Goal: Navigation & Orientation: Find specific page/section

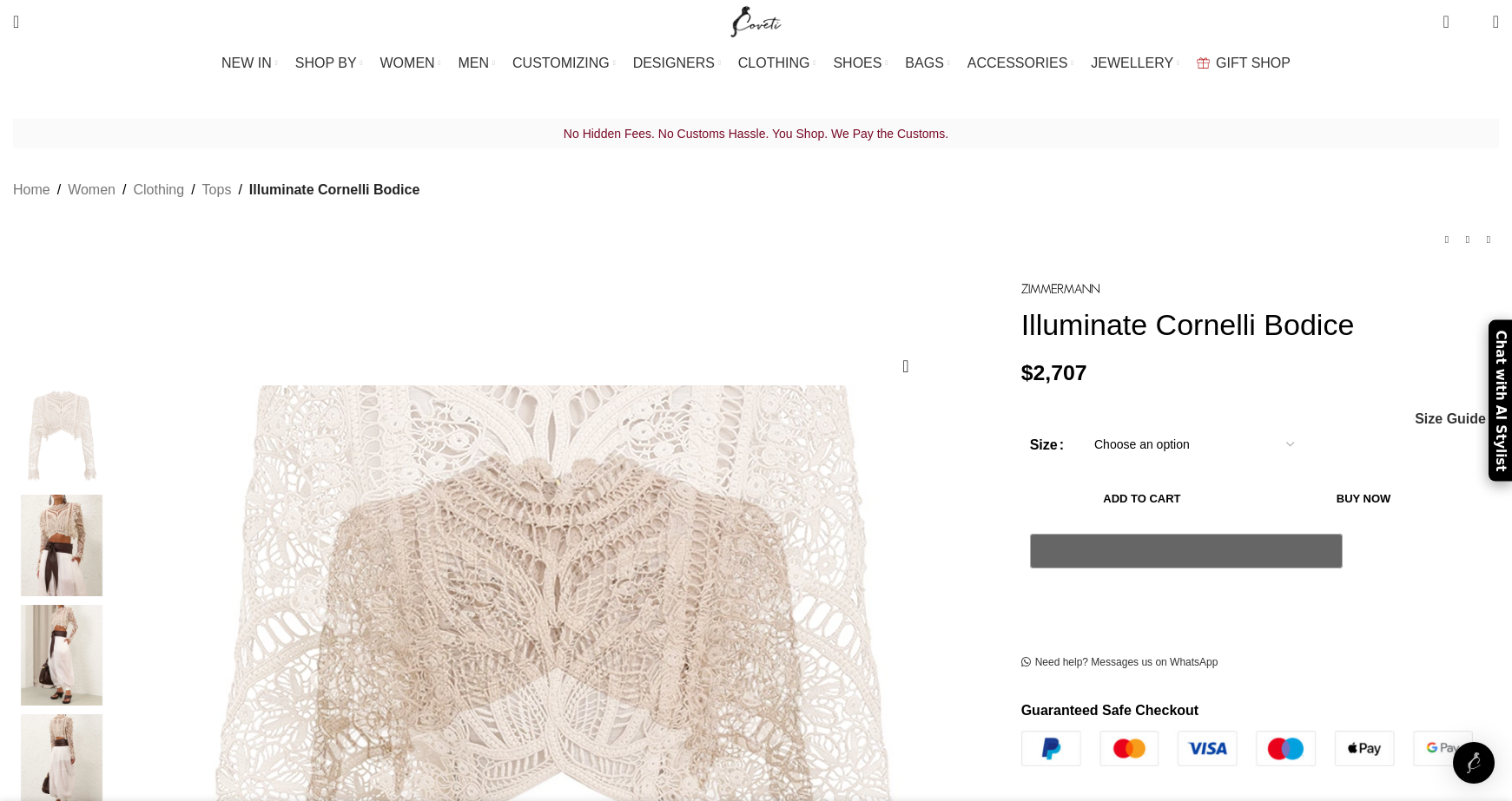
click at [115, 525] on img "2 / 9" at bounding box center [62, 545] width 106 height 101
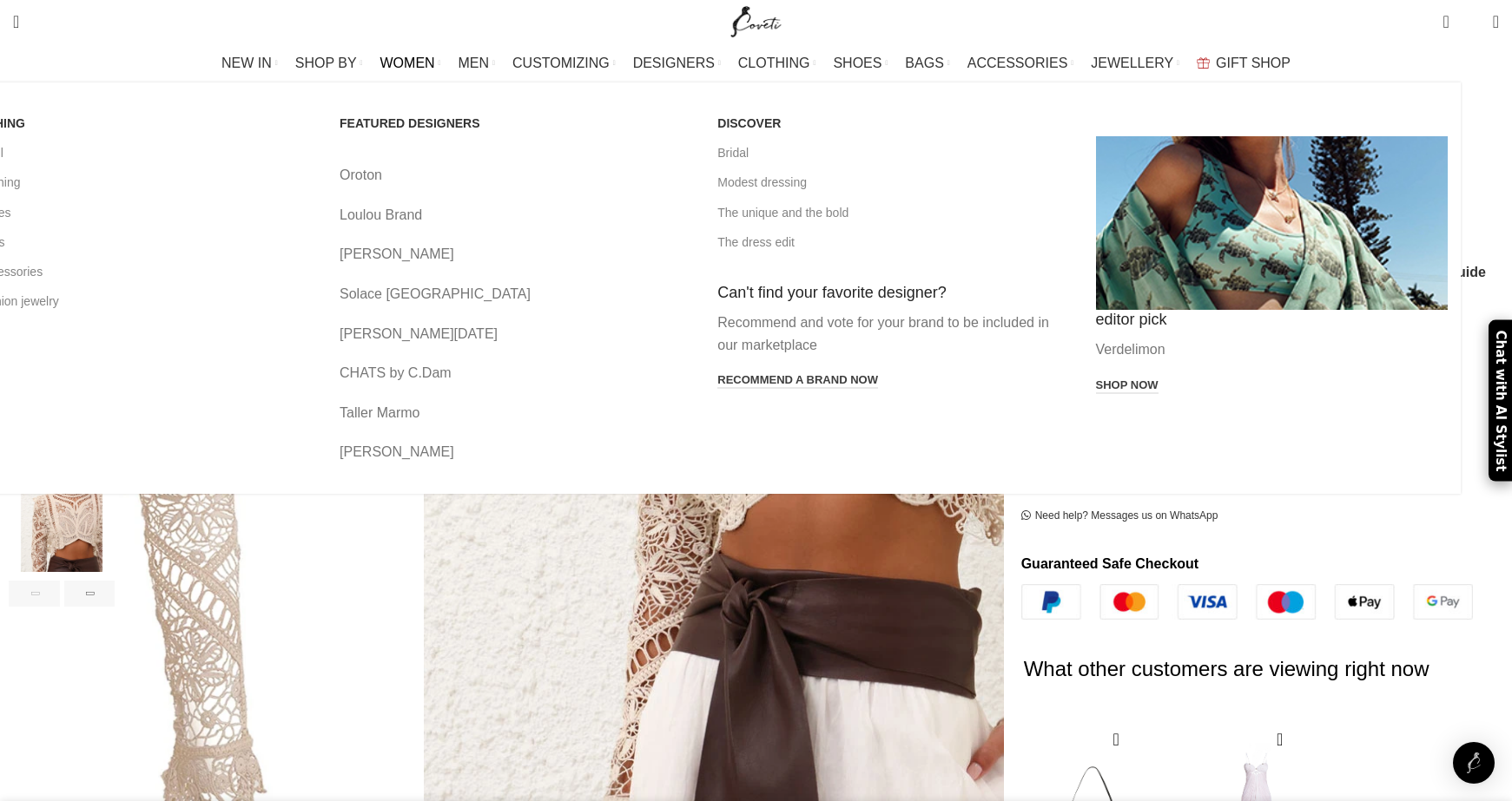
scroll to position [0, 183]
click at [789, 153] on link "Bridal" at bounding box center [892, 152] width 351 height 29
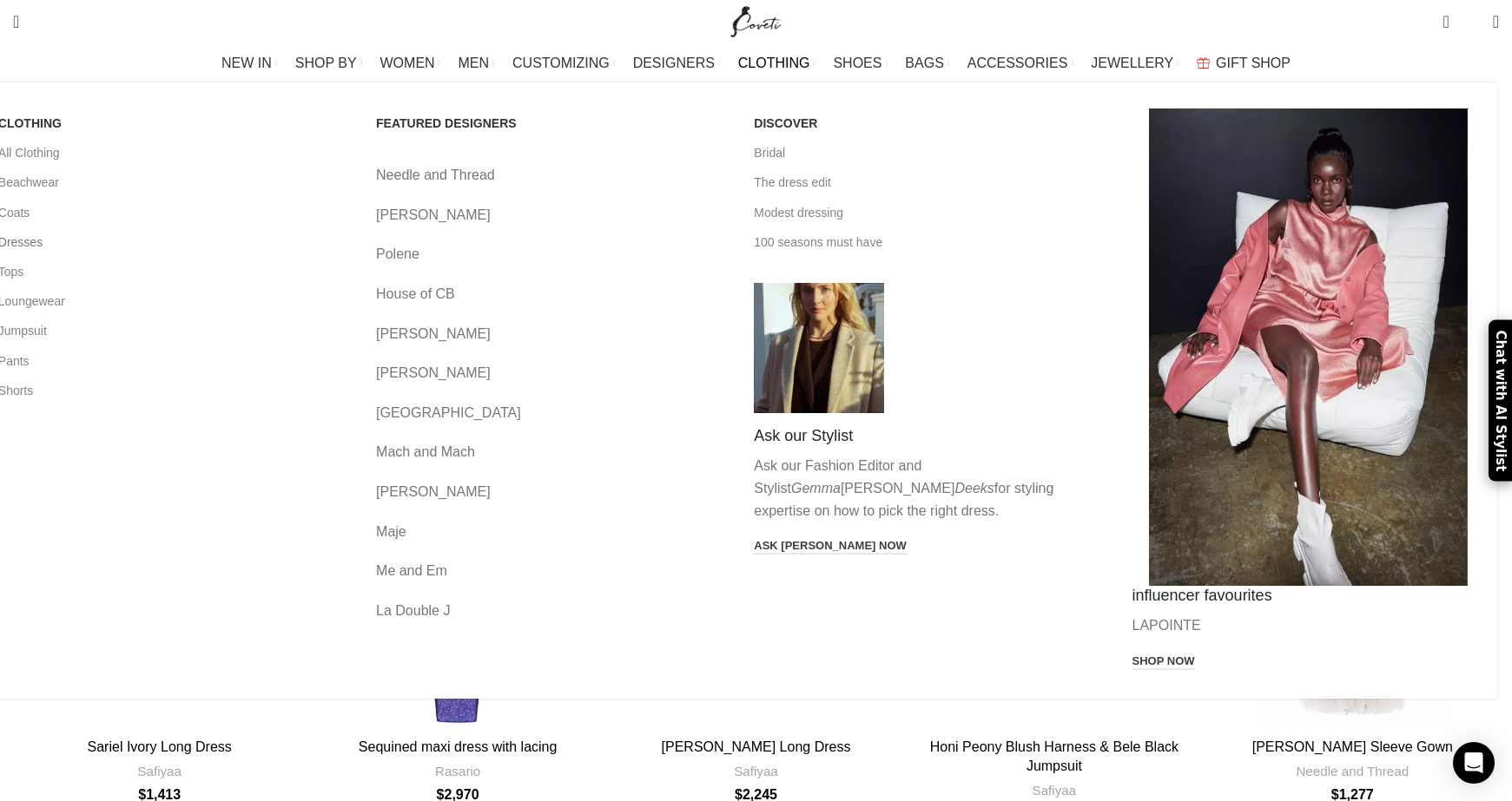
click at [242, 236] on link "Dresses" at bounding box center [173, 241] width 351 height 29
